Goal: Task Accomplishment & Management: Manage account settings

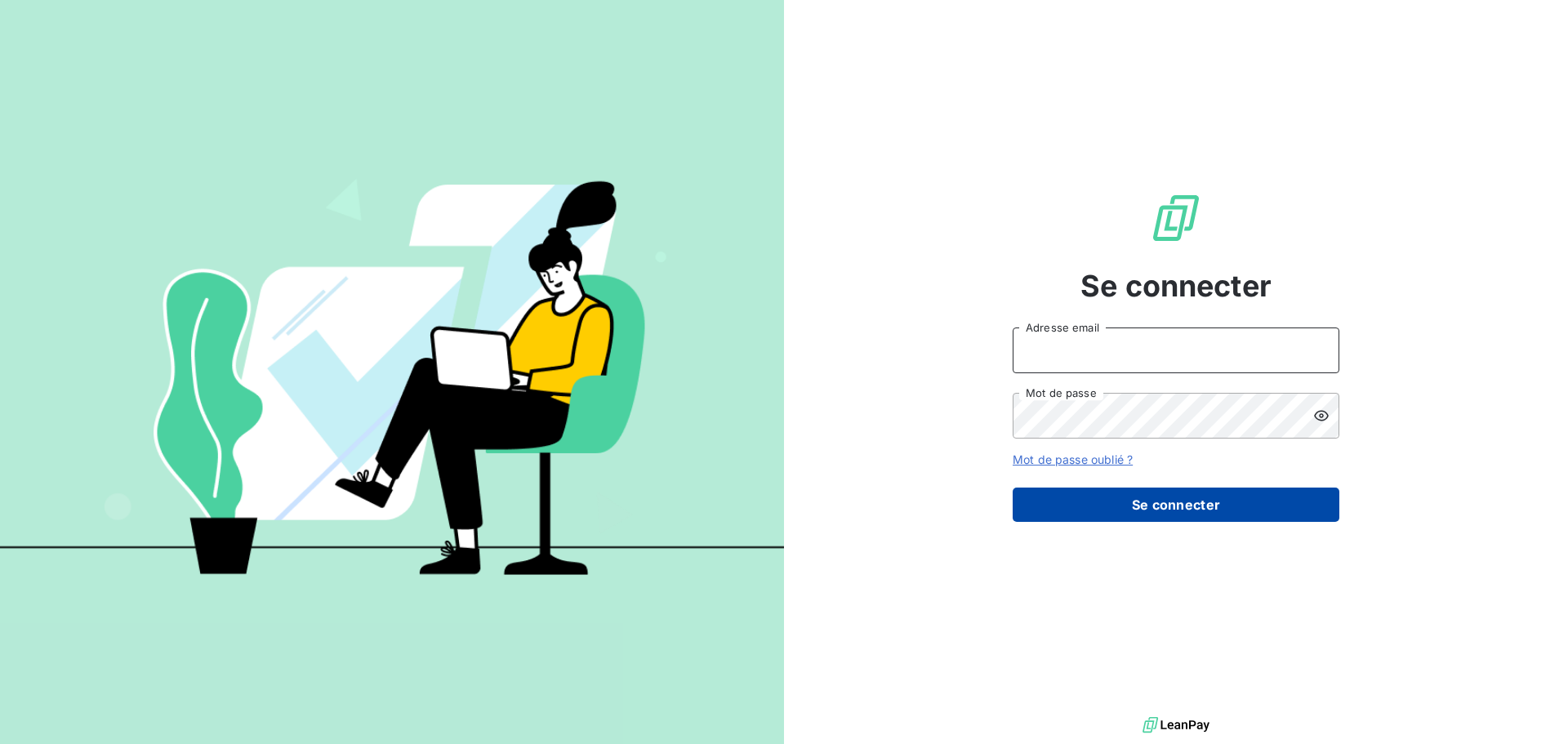
type input "[EMAIL_ADDRESS][DOMAIN_NAME]"
click at [1104, 497] on button "Se connecter" at bounding box center [1176, 504] width 327 height 34
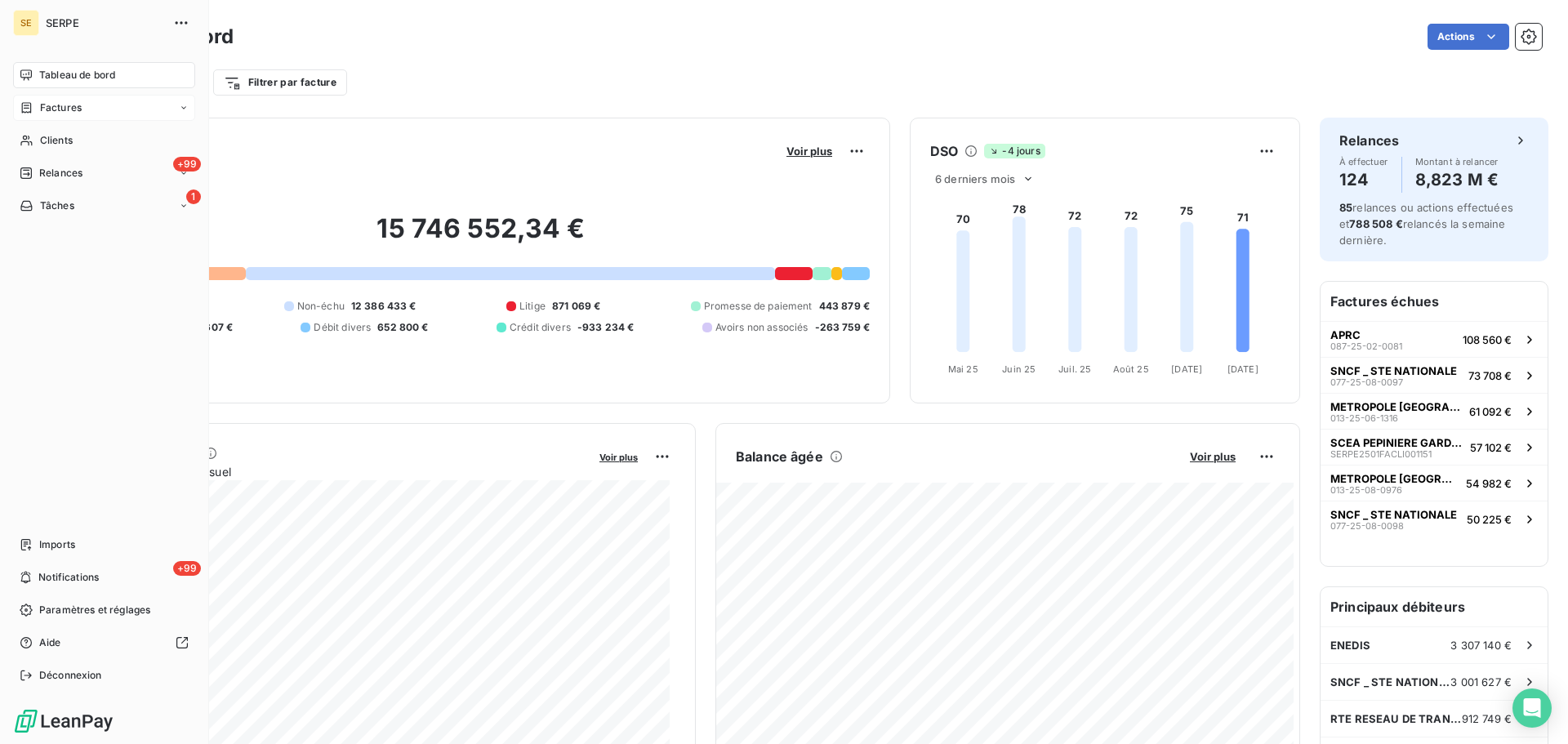
click at [113, 108] on div "Factures" at bounding box center [104, 108] width 183 height 26
click at [98, 140] on div "Factures" at bounding box center [113, 140] width 162 height 26
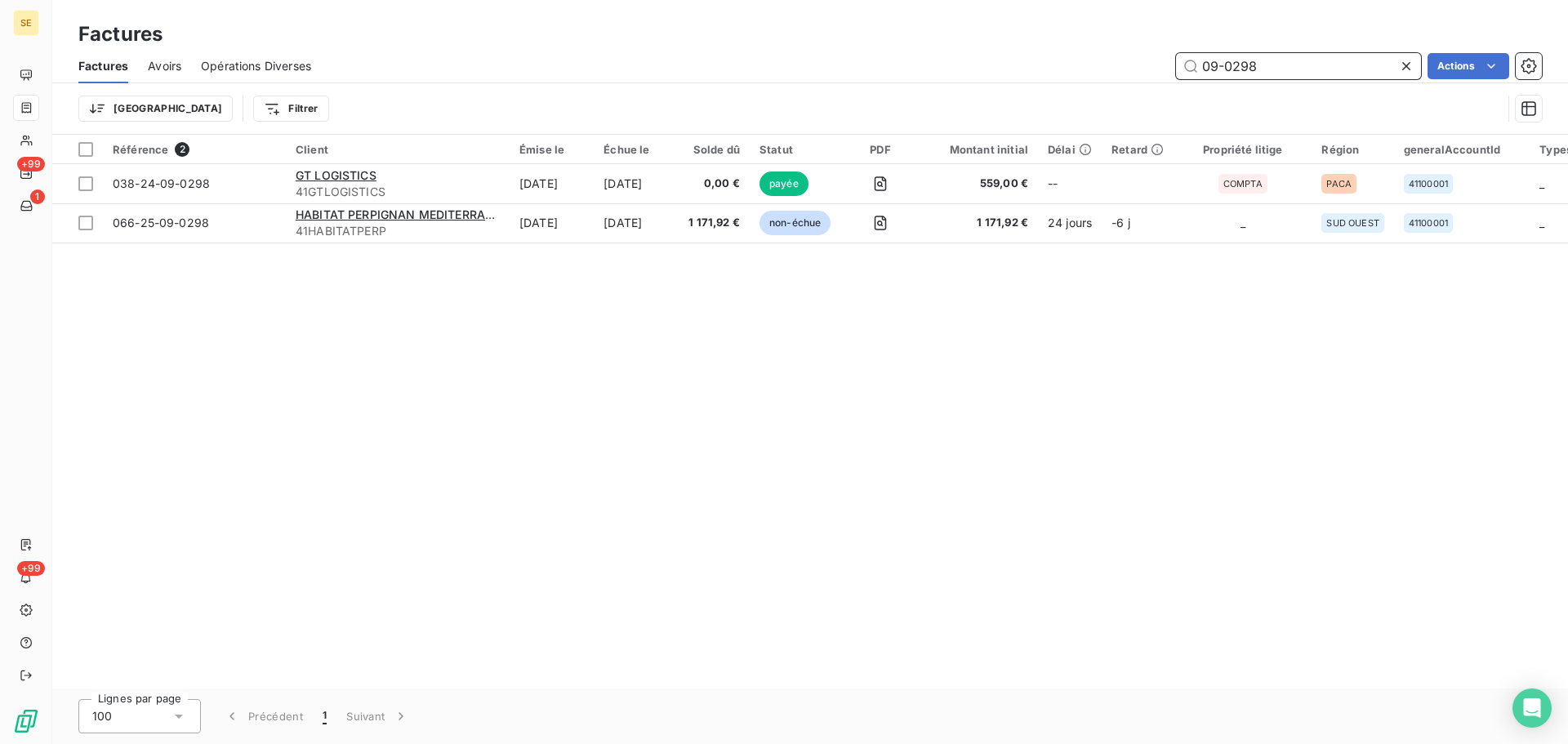
drag, startPoint x: 1235, startPoint y: 67, endPoint x: 1149, endPoint y: 67, distance: 86.0
click at [1149, 67] on div "09-0298 Actions" at bounding box center [936, 66] width 1211 height 26
paste input "[PHONE_NUMBER]"
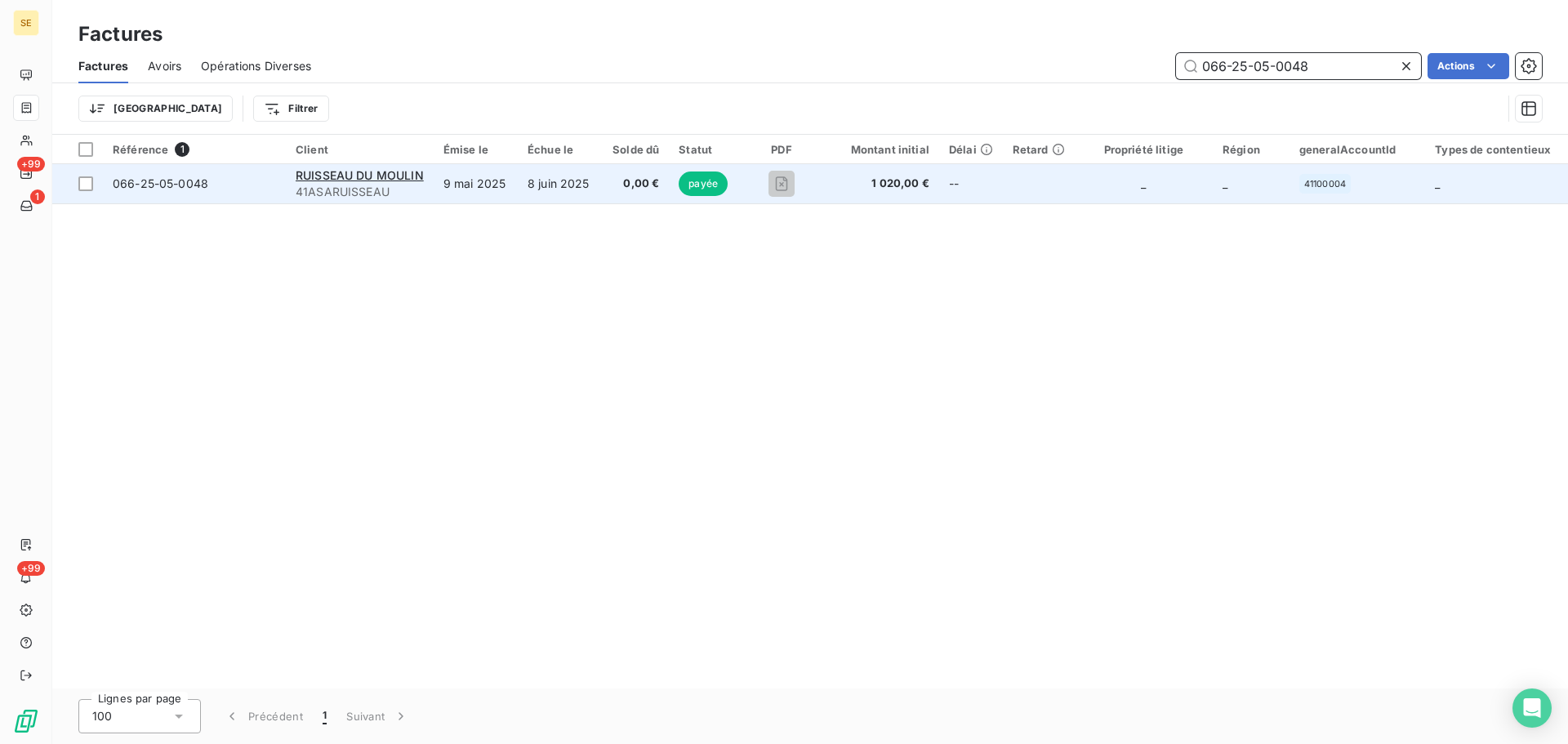
type input "066-25-05-0048"
click at [467, 180] on td "9 mai 2025" at bounding box center [475, 183] width 84 height 39
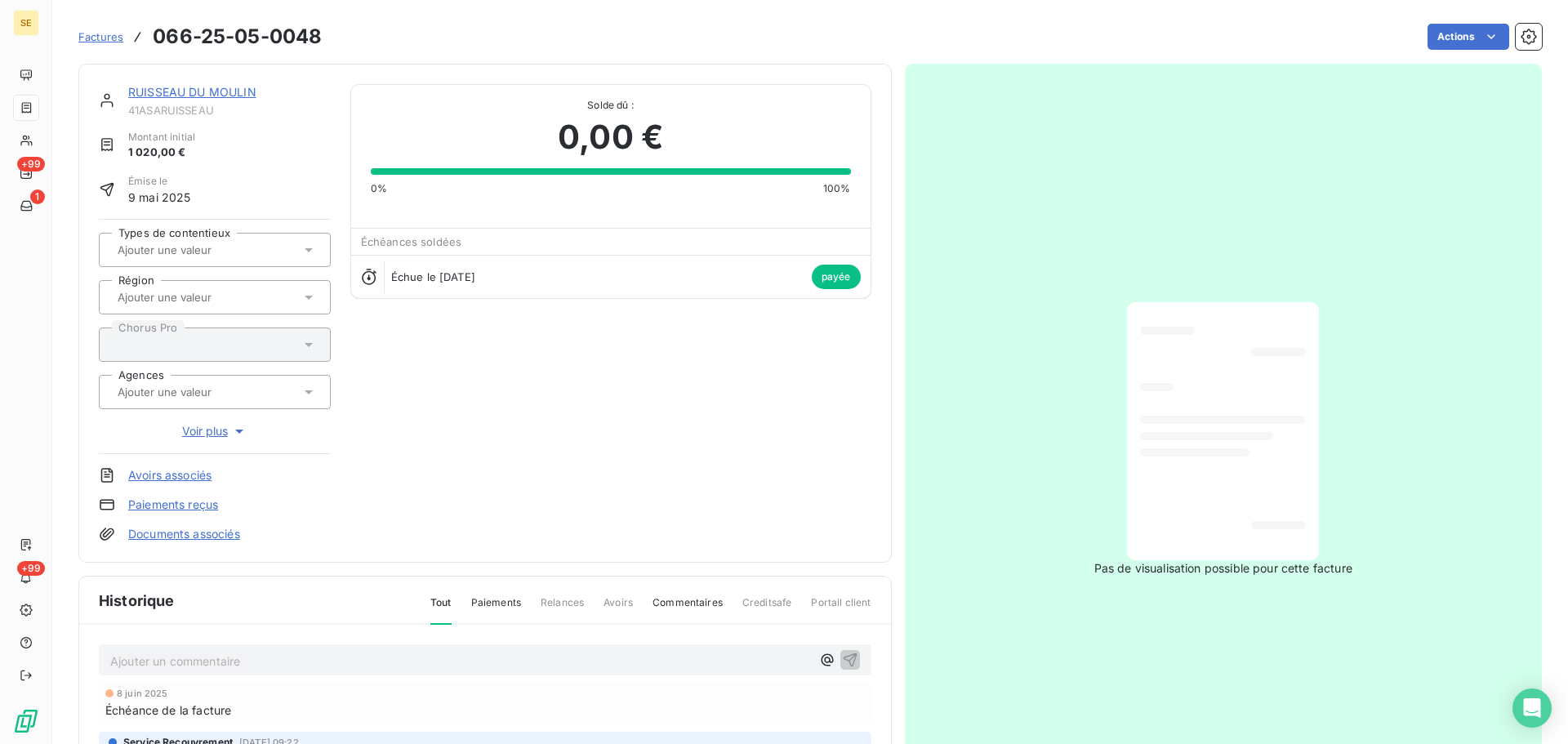
click at [233, 88] on link "RUISSEAU DU MOULIN" at bounding box center [192, 92] width 128 height 14
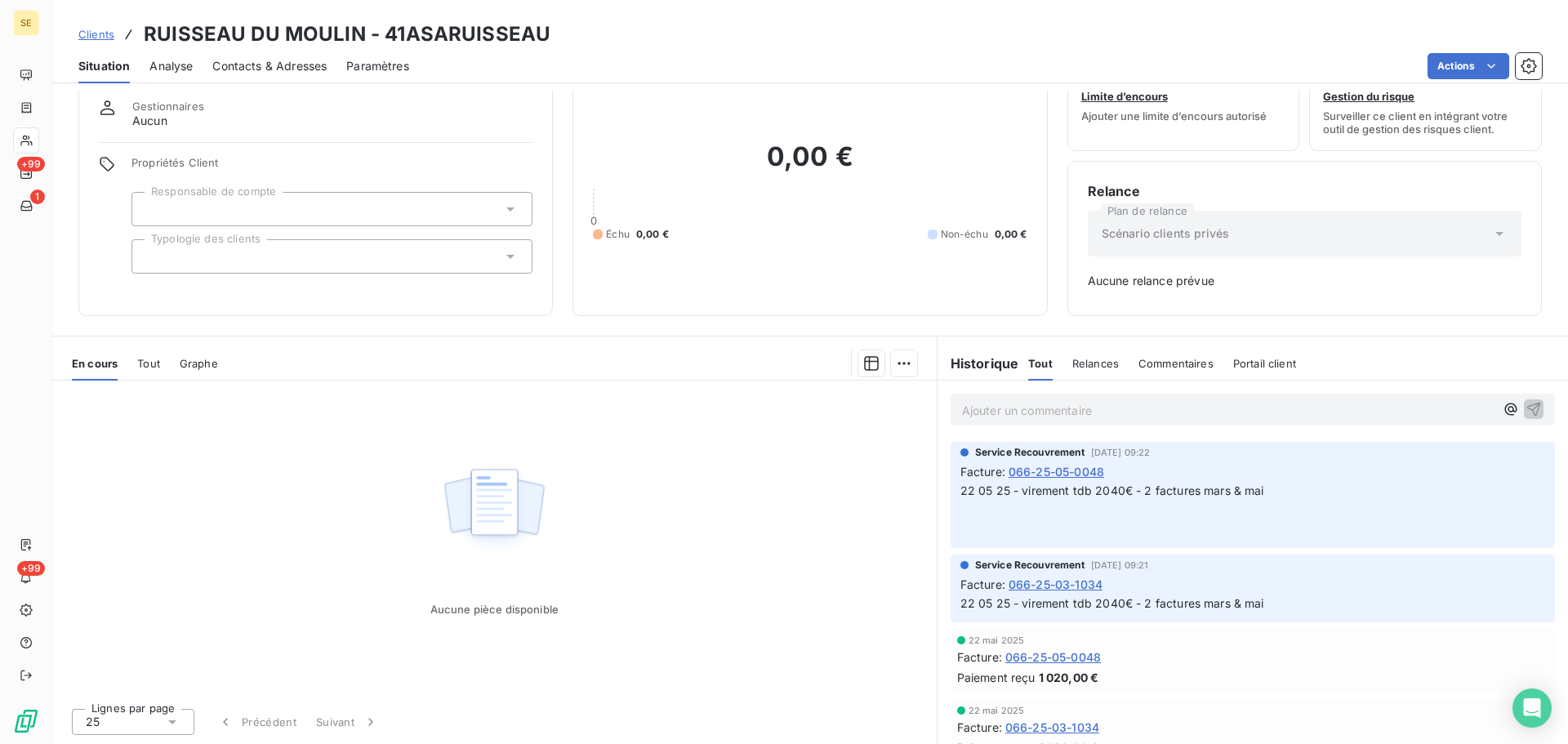
click at [1096, 367] on span "Relances" at bounding box center [1095, 363] width 47 height 13
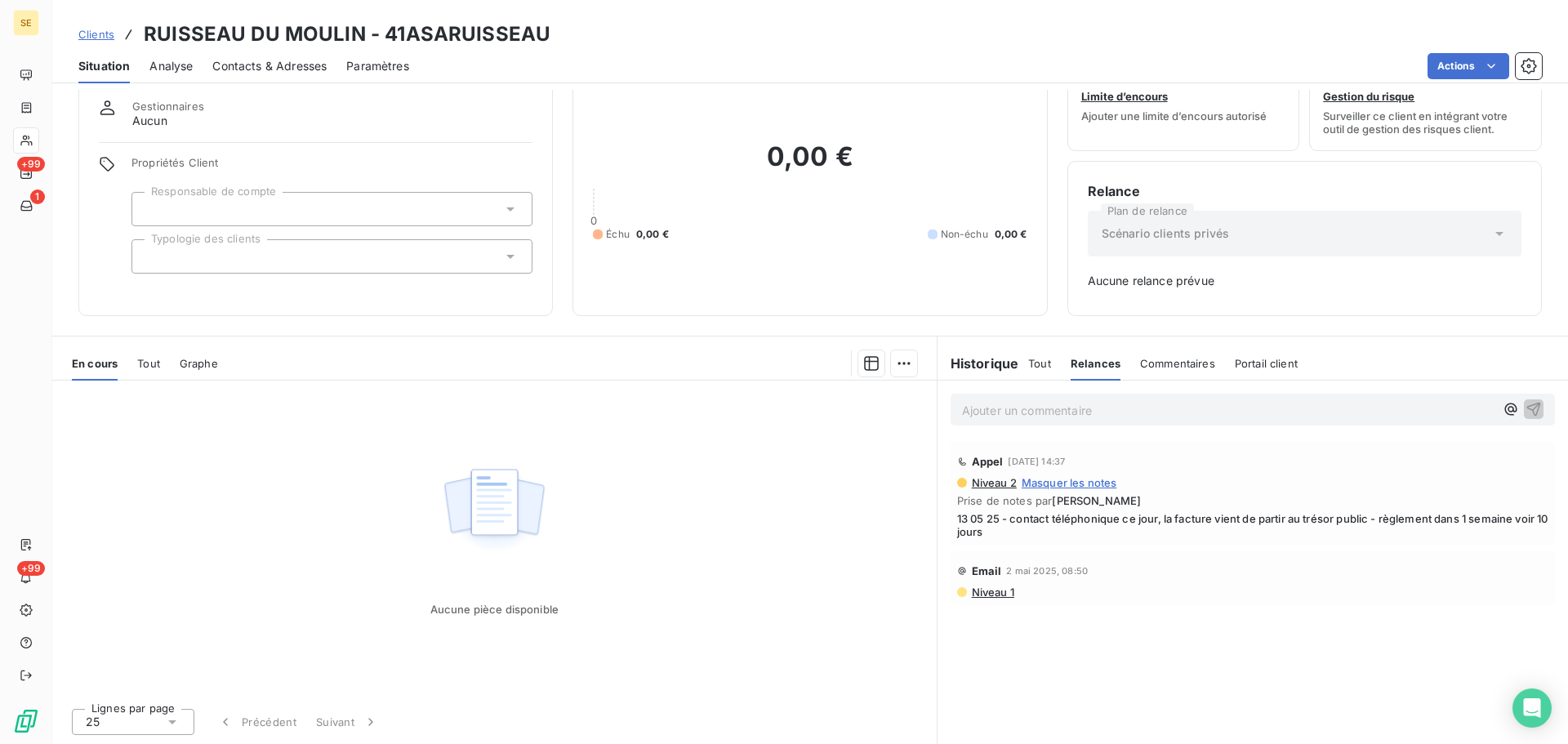
click at [1037, 358] on span "Tout" at bounding box center [1039, 363] width 23 height 13
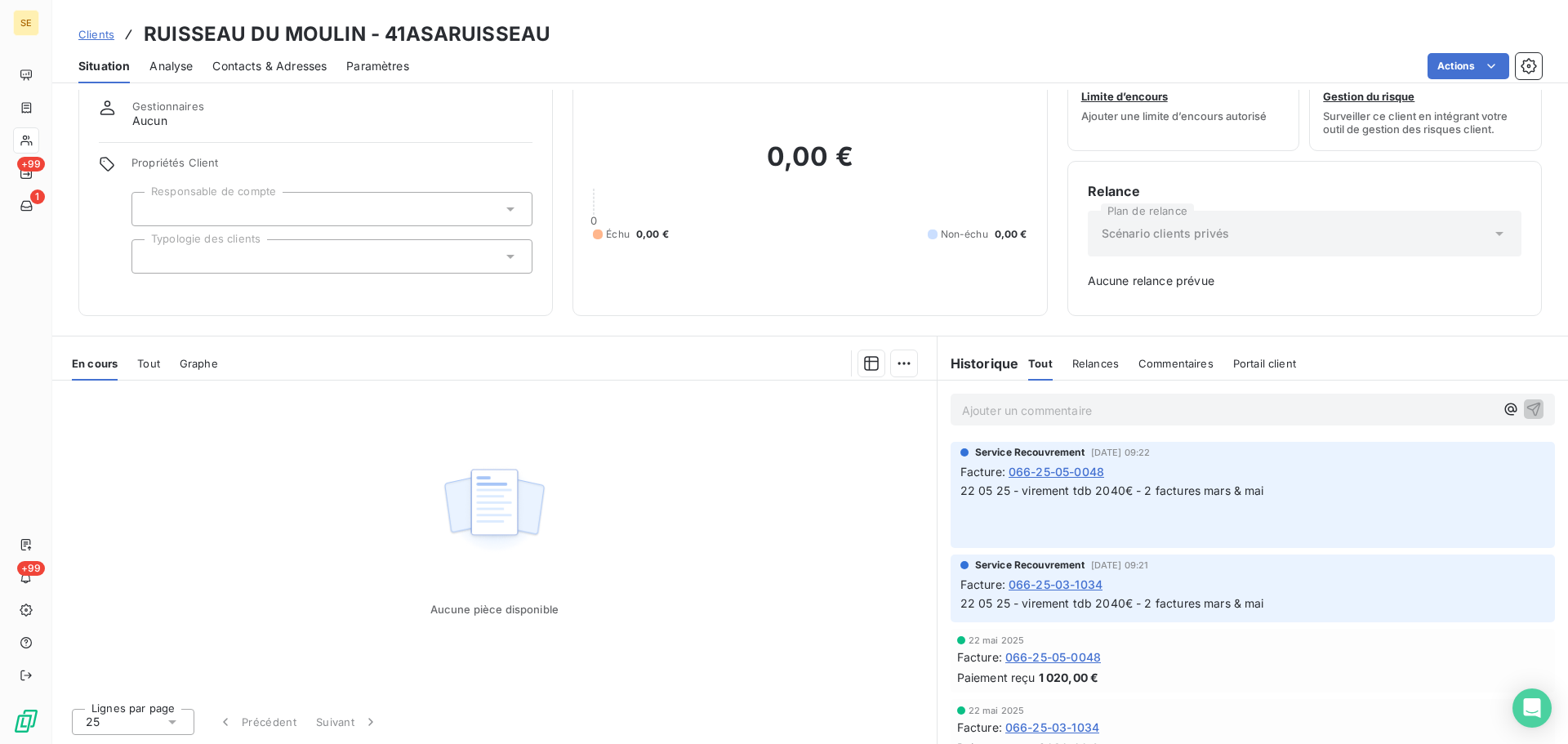
click at [1087, 369] on span "Relances" at bounding box center [1095, 363] width 47 height 13
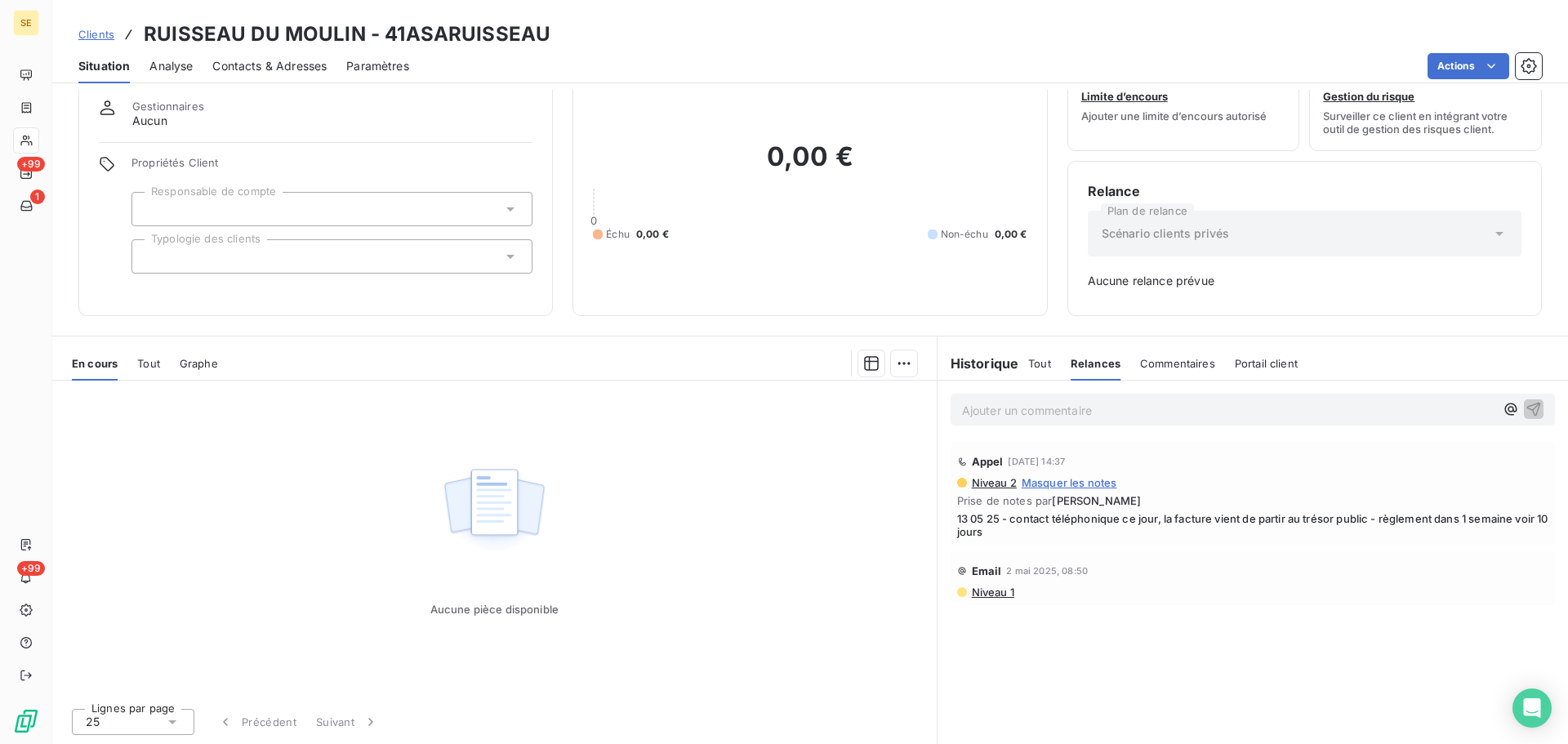
click at [1151, 361] on span "Commentaires" at bounding box center [1177, 363] width 75 height 13
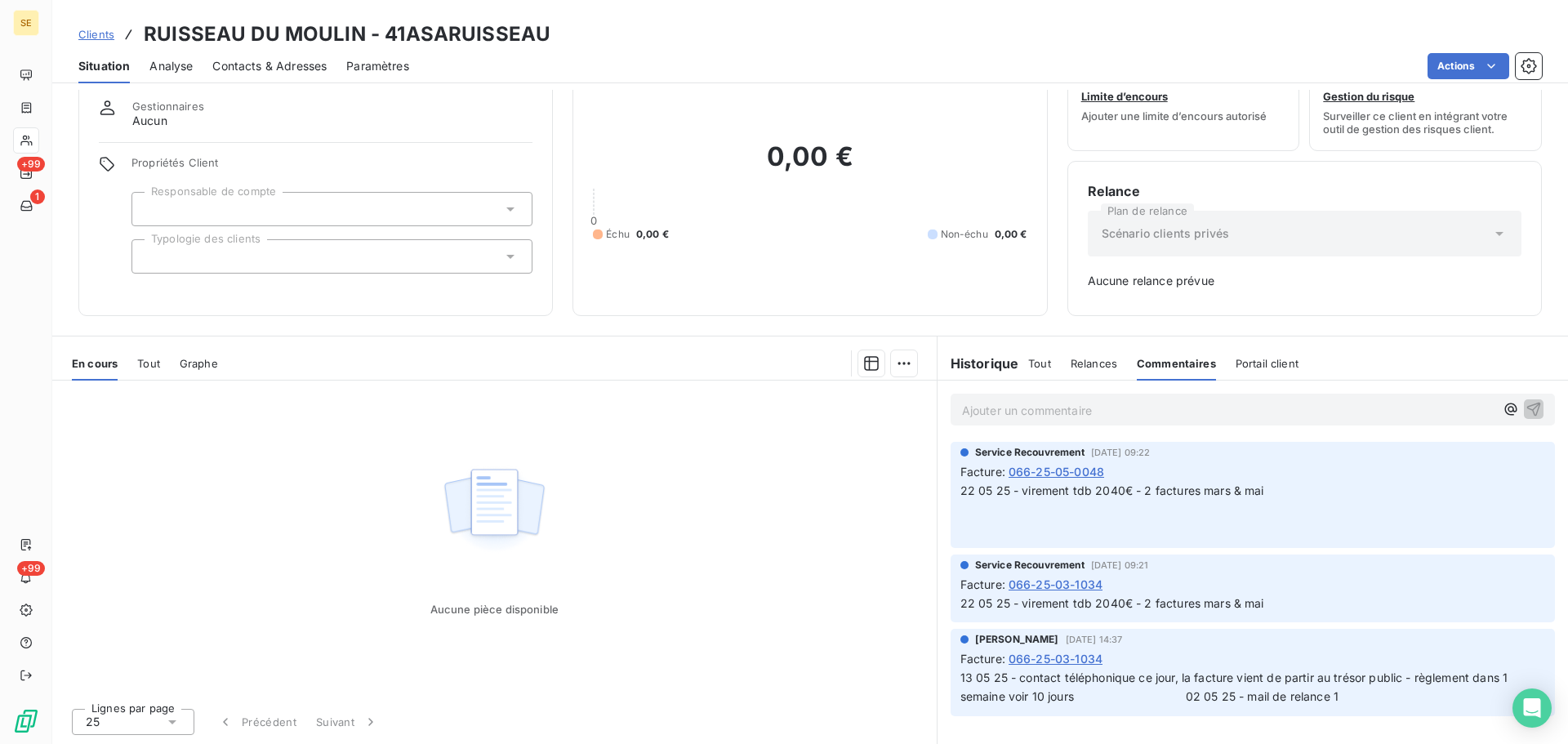
click at [1081, 375] on div "Relances" at bounding box center [1093, 364] width 47 height 34
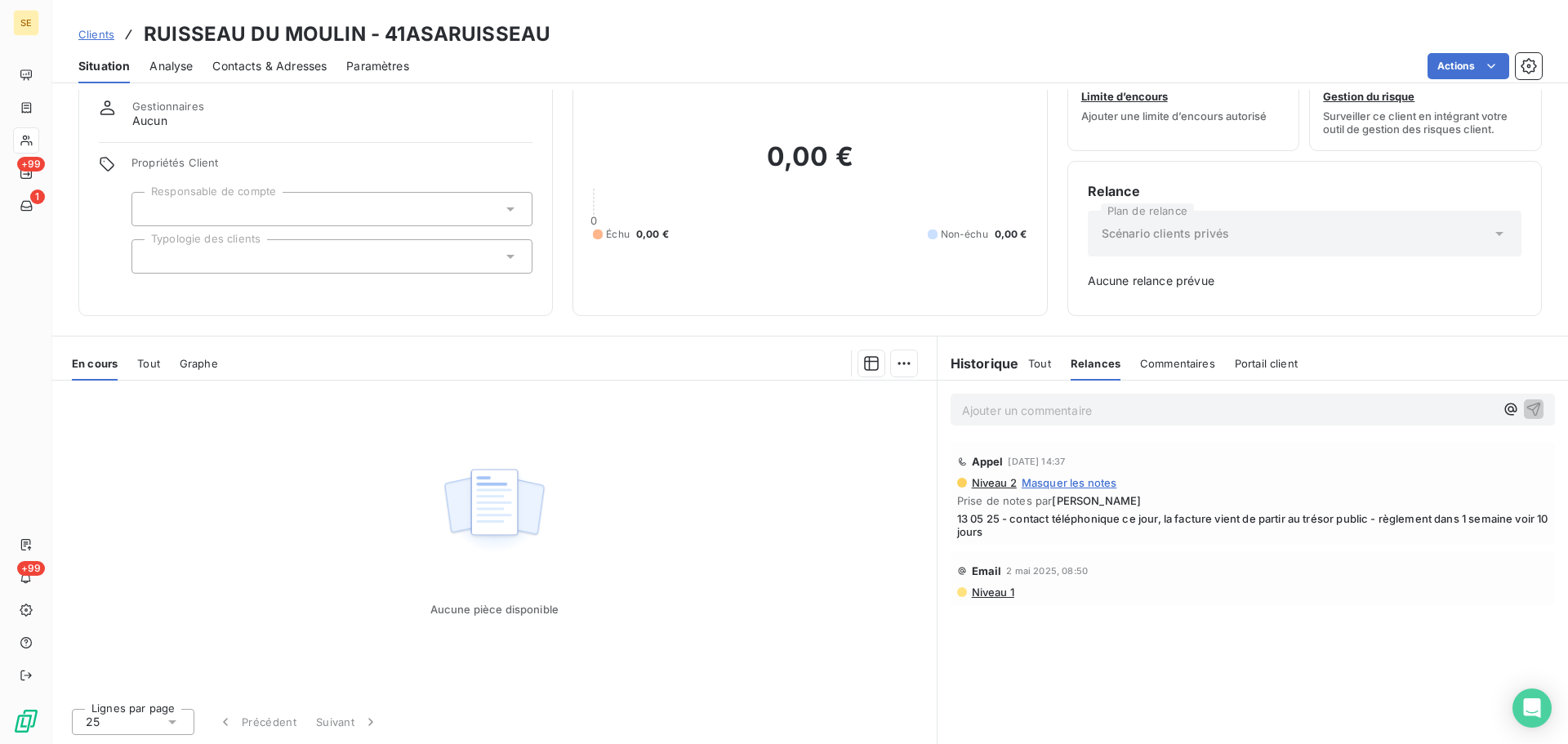
click at [1031, 370] on div "Tout" at bounding box center [1039, 364] width 23 height 34
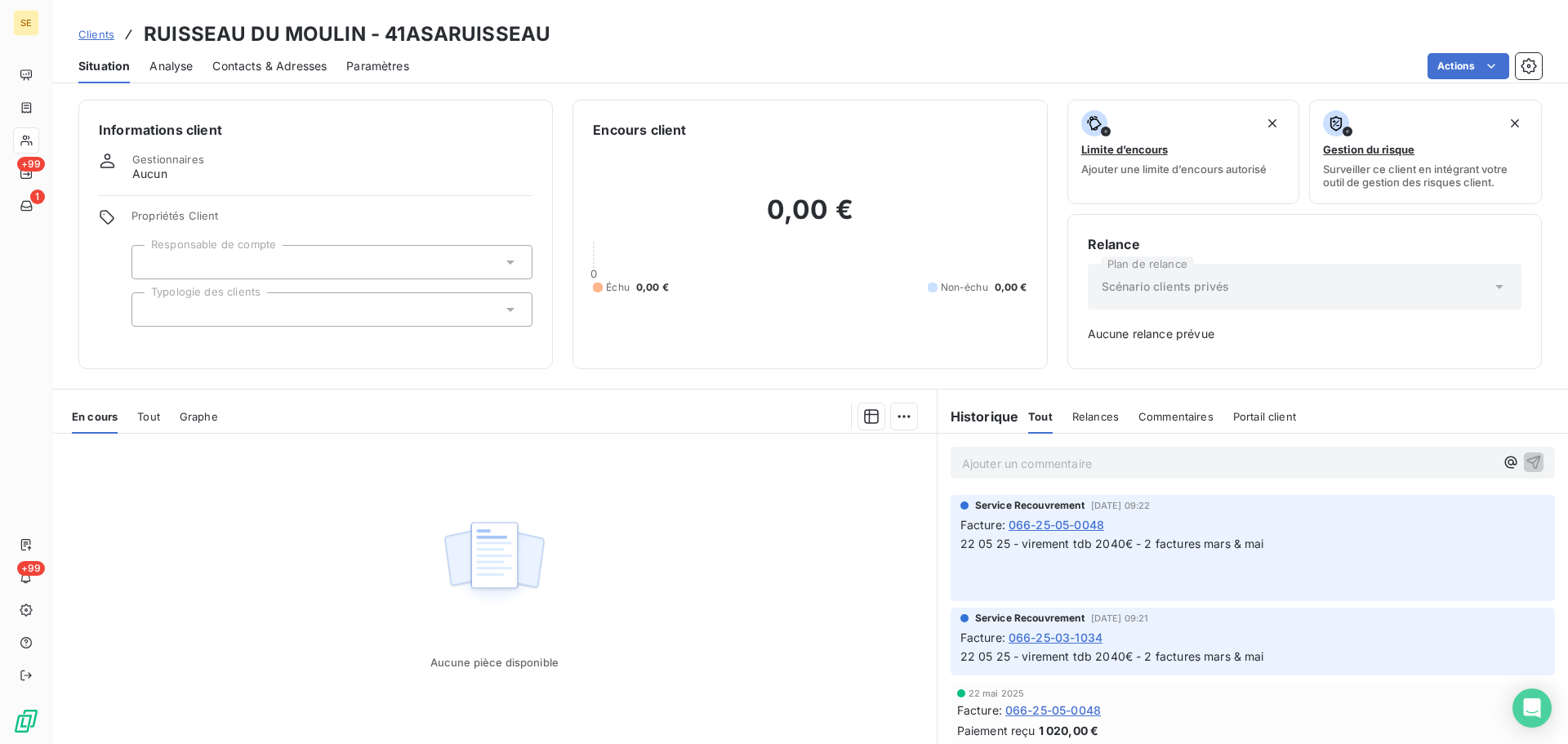
click at [178, 66] on span "Analyse" at bounding box center [171, 65] width 43 height 16
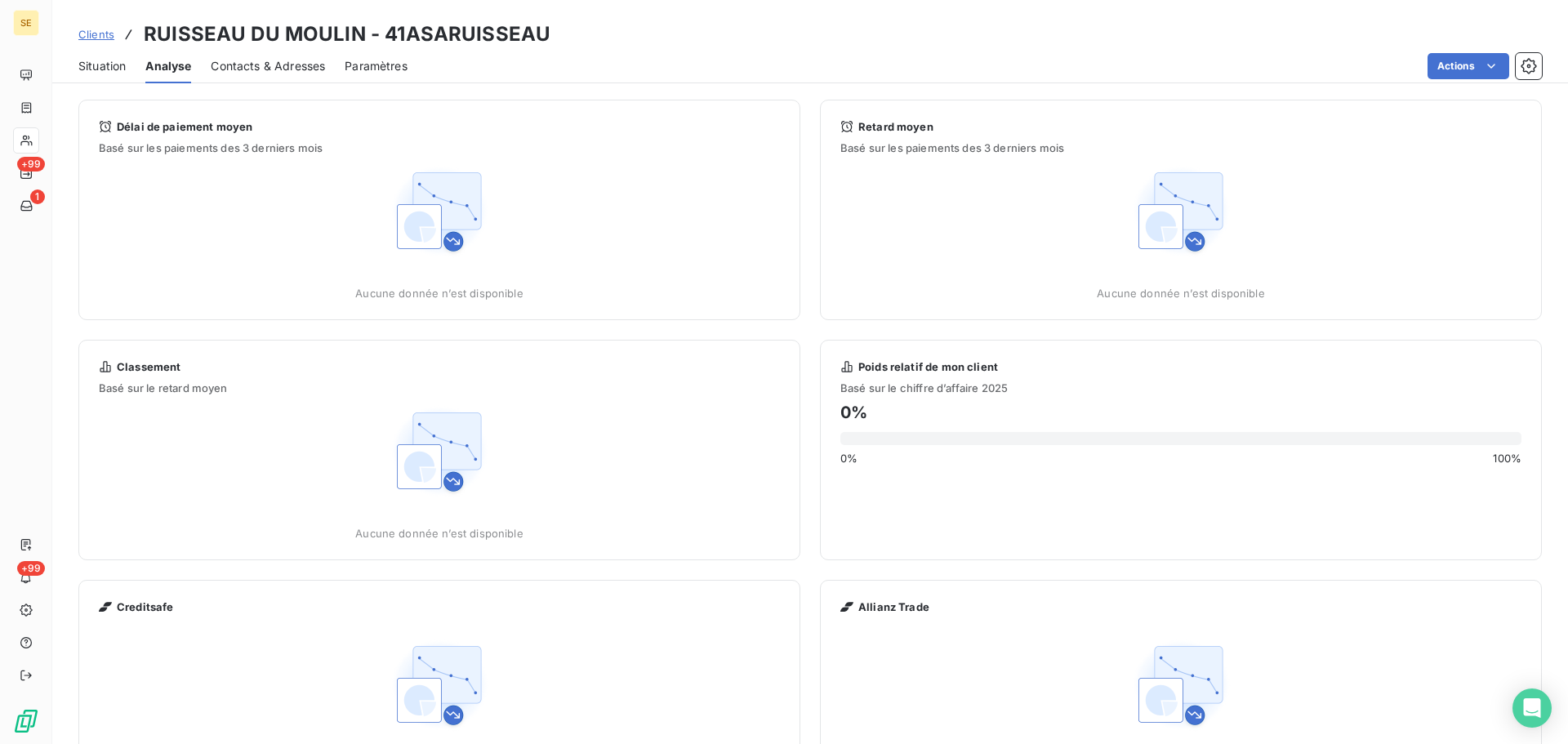
click at [313, 59] on span "Contacts & Adresses" at bounding box center [267, 65] width 115 height 16
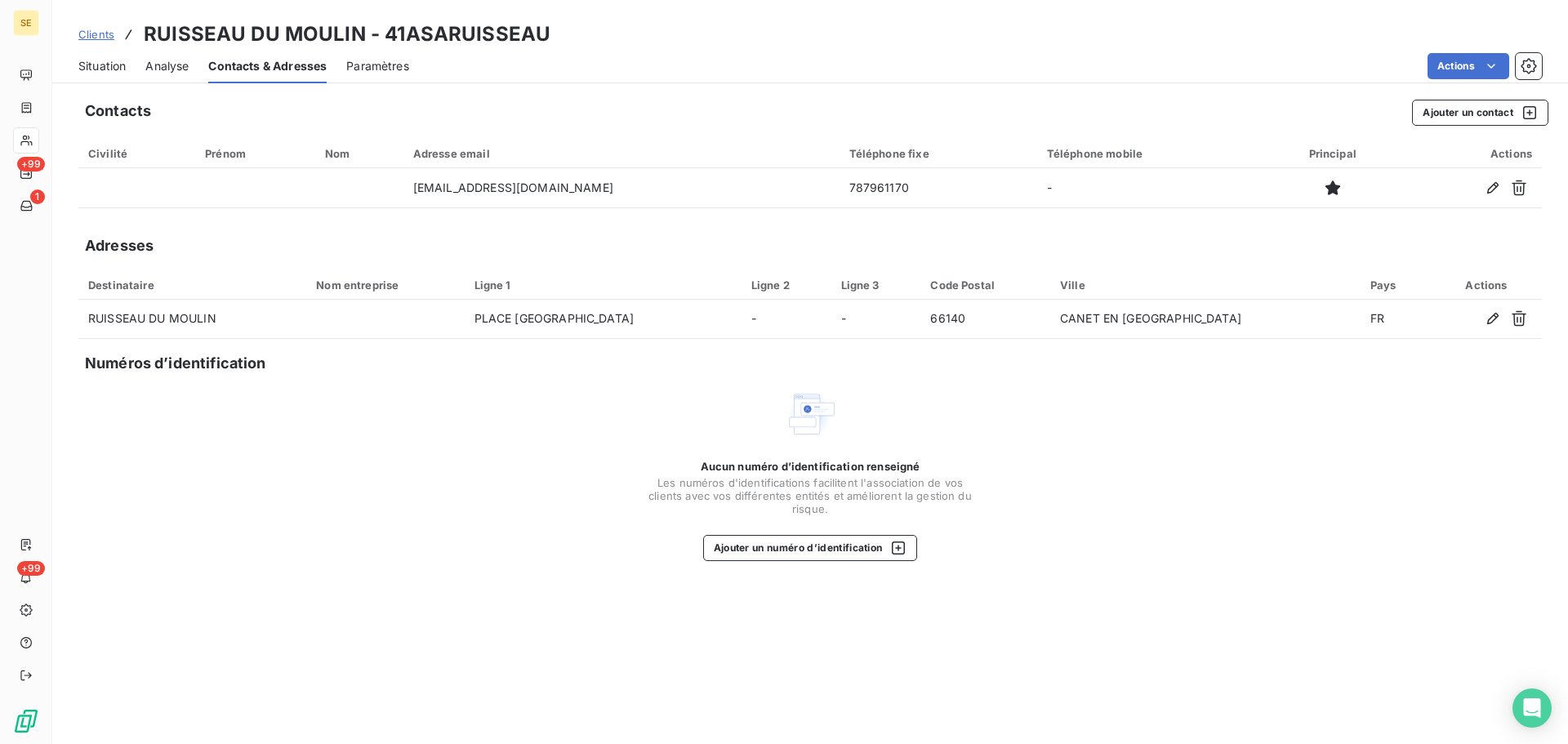
click at [99, 71] on span "Situation" at bounding box center [102, 65] width 48 height 16
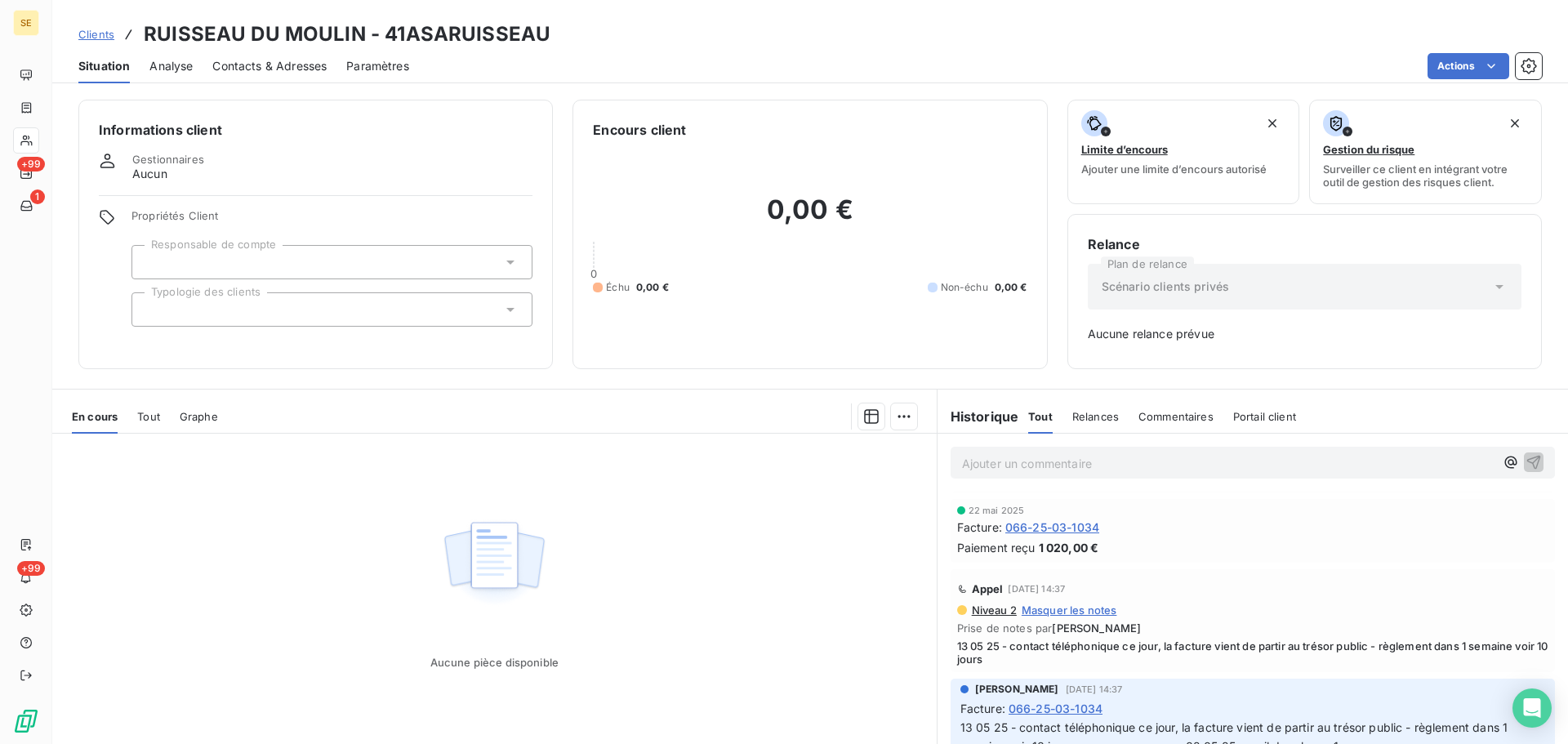
scroll to position [286, 0]
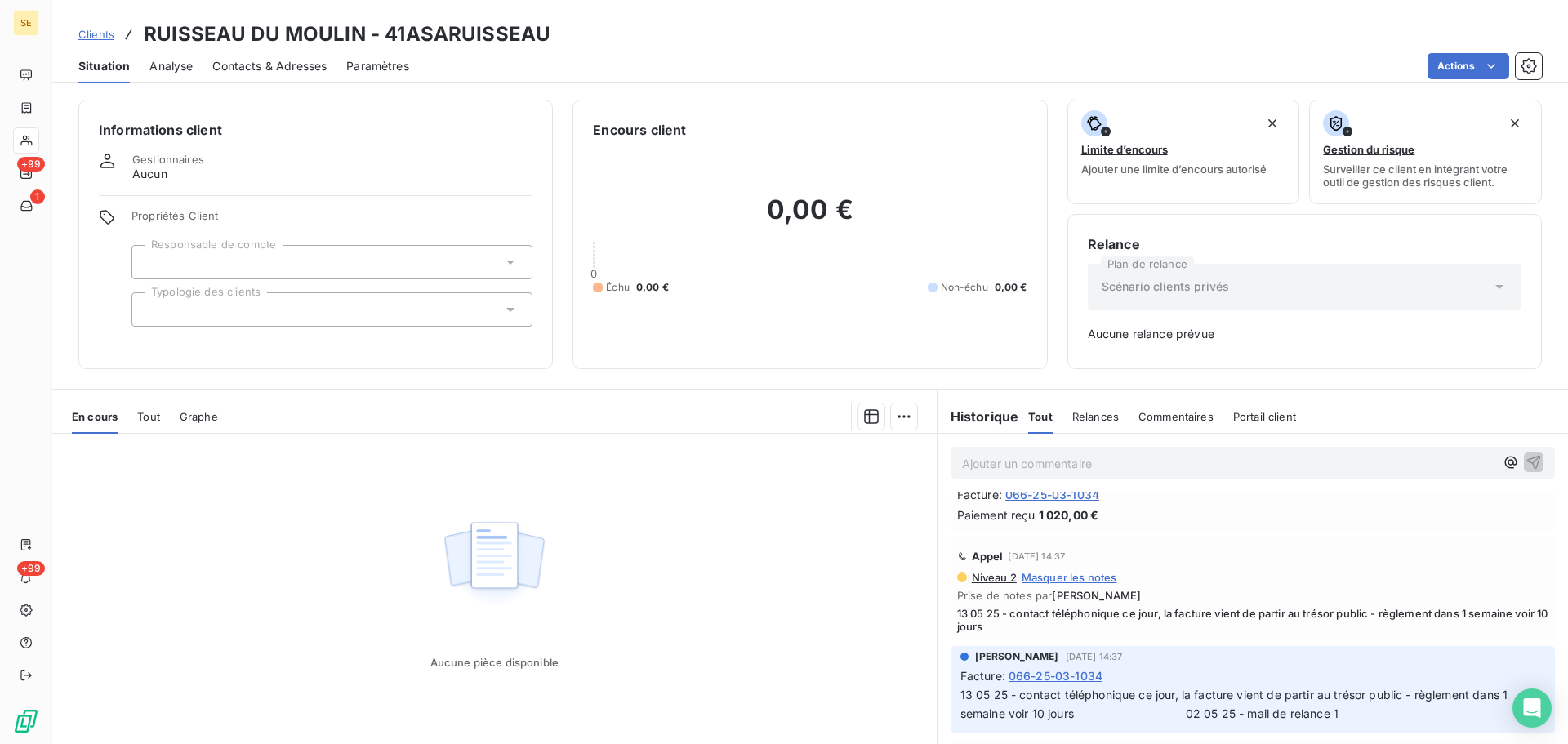
drag, startPoint x: 1094, startPoint y: 623, endPoint x: 1455, endPoint y: 623, distance: 361.0
click at [1455, 623] on span "13 05 25 - contact téléphonique ce jour, la facture vient de partir au trésor p…" at bounding box center [1252, 620] width 591 height 26
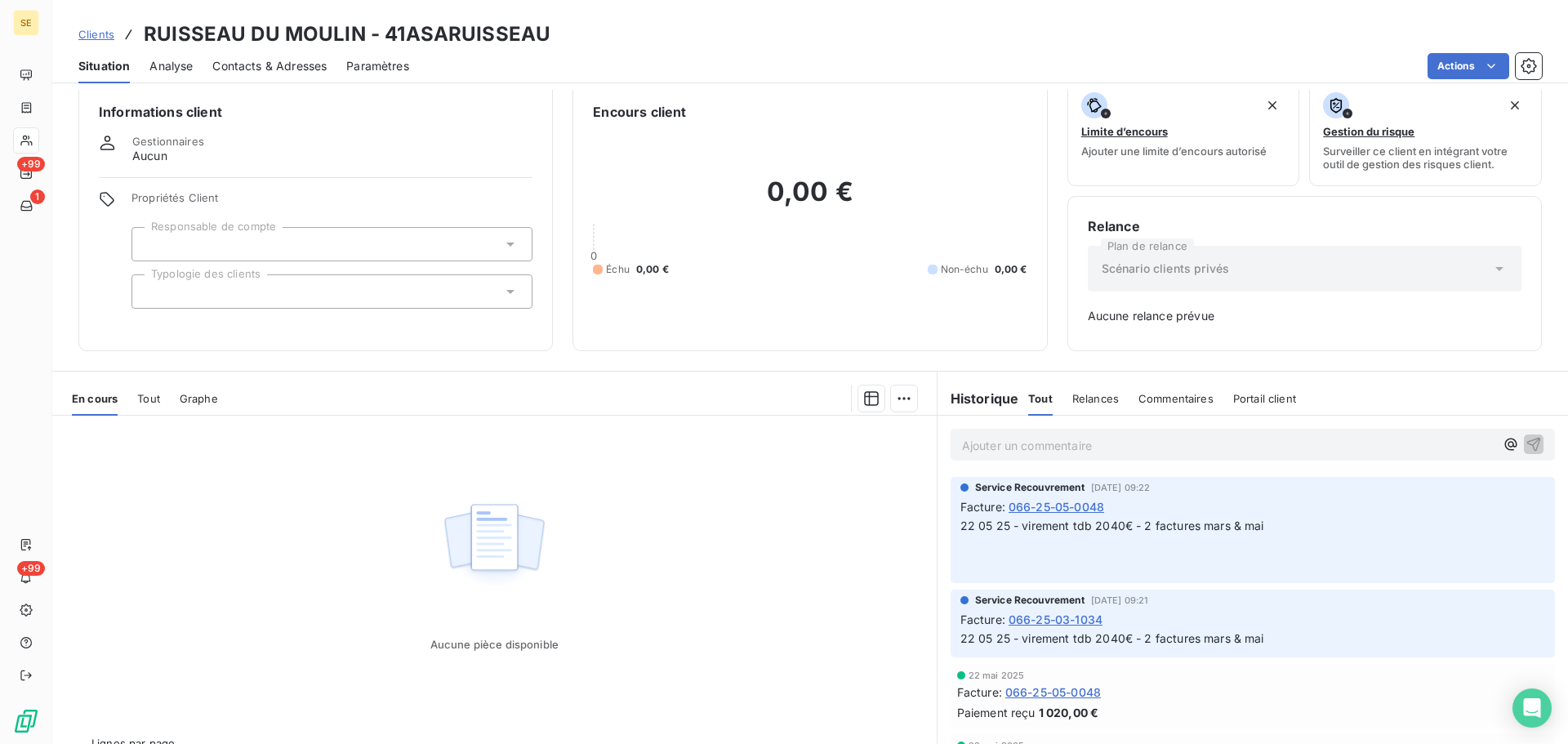
scroll to position [0, 0]
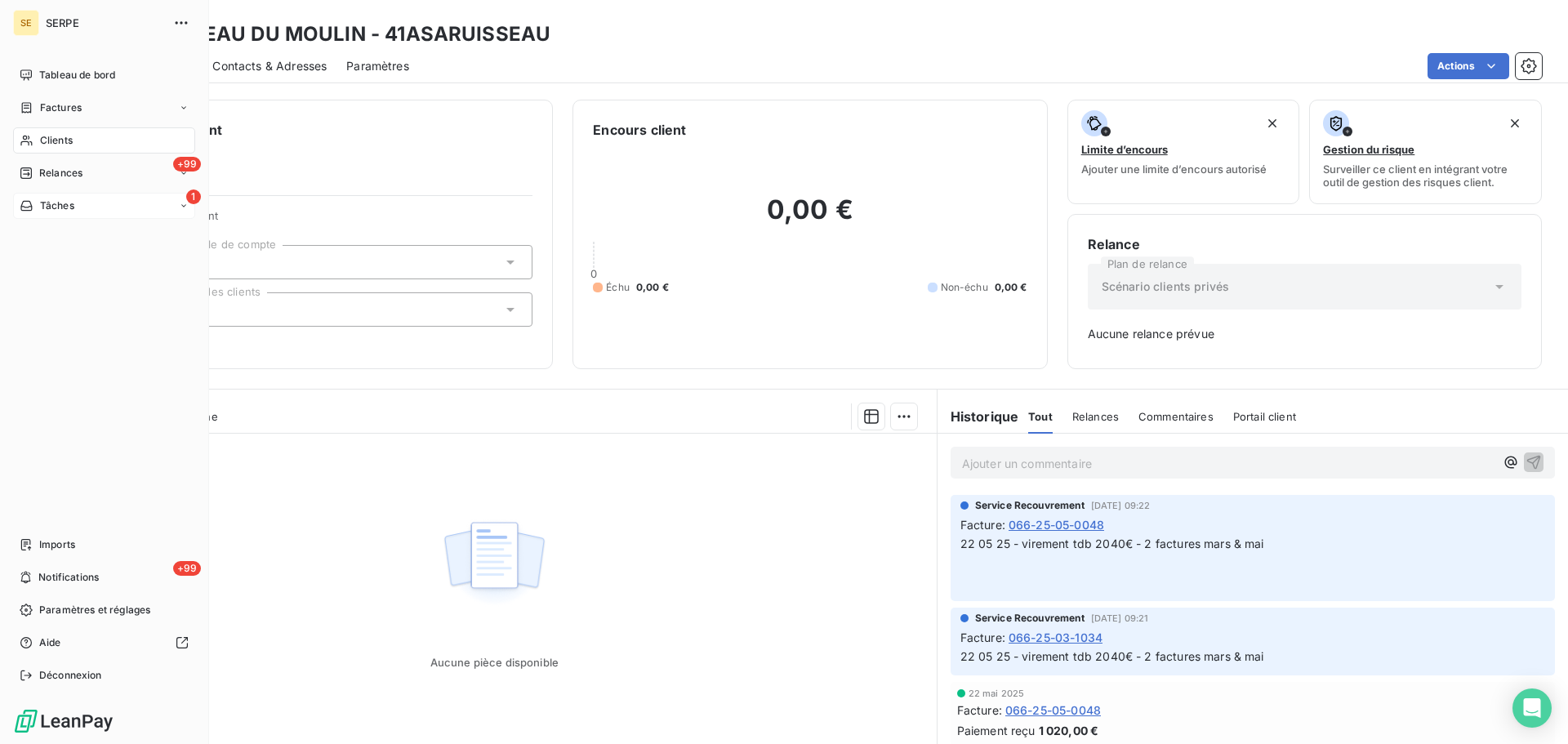
click at [37, 204] on div "Tâches" at bounding box center [47, 206] width 54 height 14
